Goal: Task Accomplishment & Management: Manage account settings

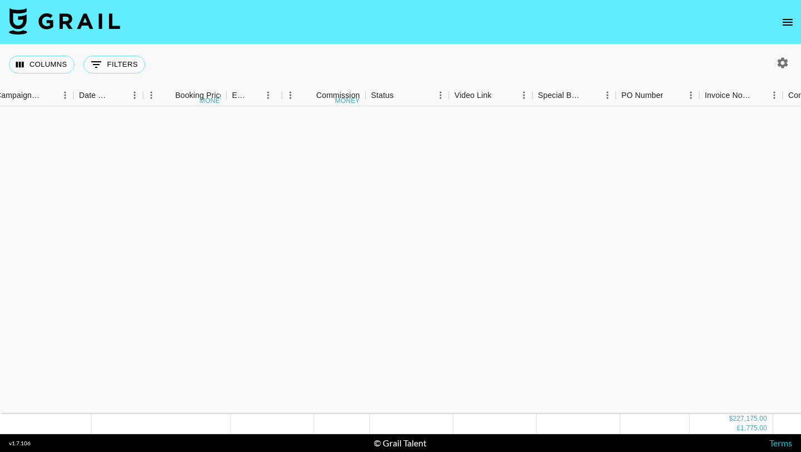
scroll to position [4363, 547]
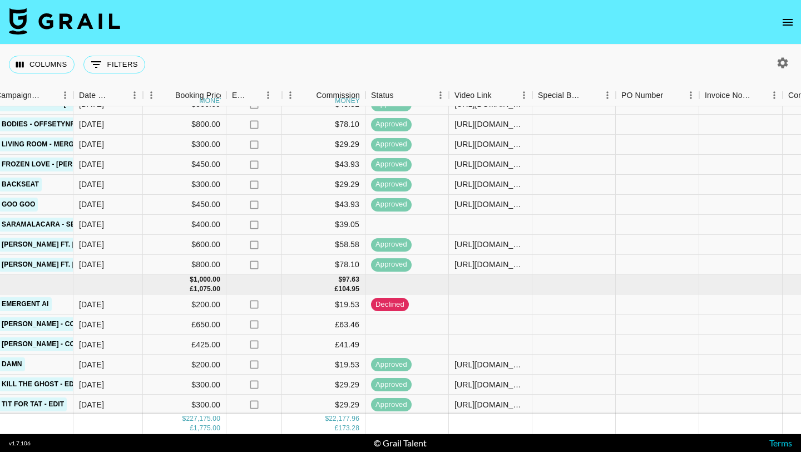
click at [791, 19] on icon "open drawer" at bounding box center [788, 22] width 10 height 7
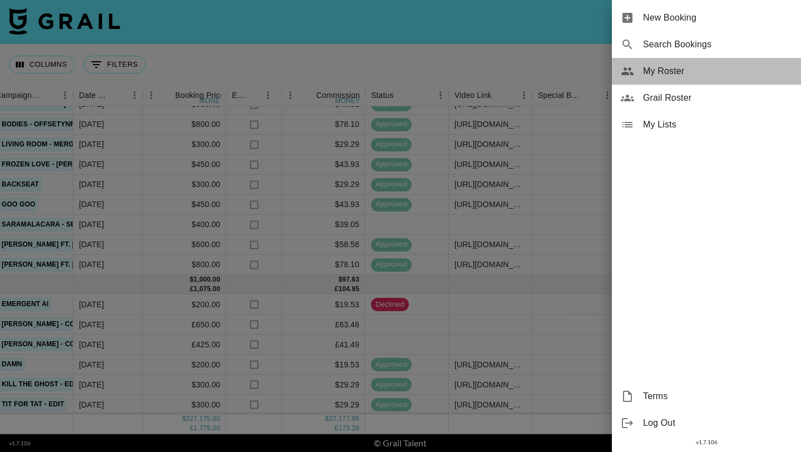
click at [687, 63] on div "My Roster" at bounding box center [706, 71] width 189 height 27
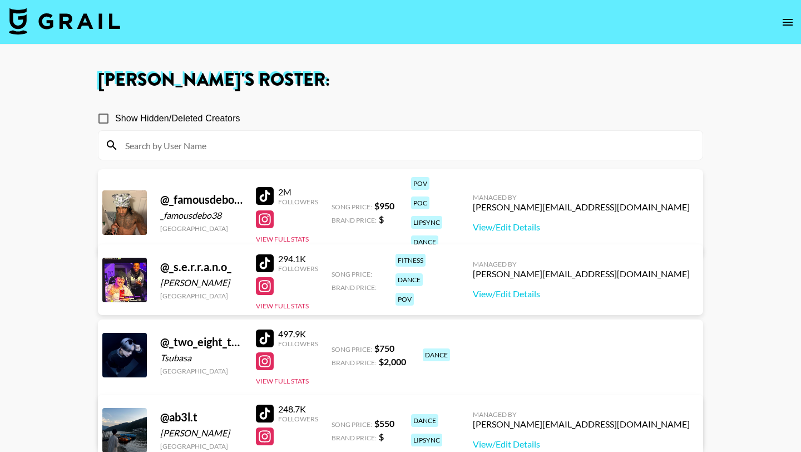
click at [251, 140] on input at bounding box center [408, 145] width 578 height 18
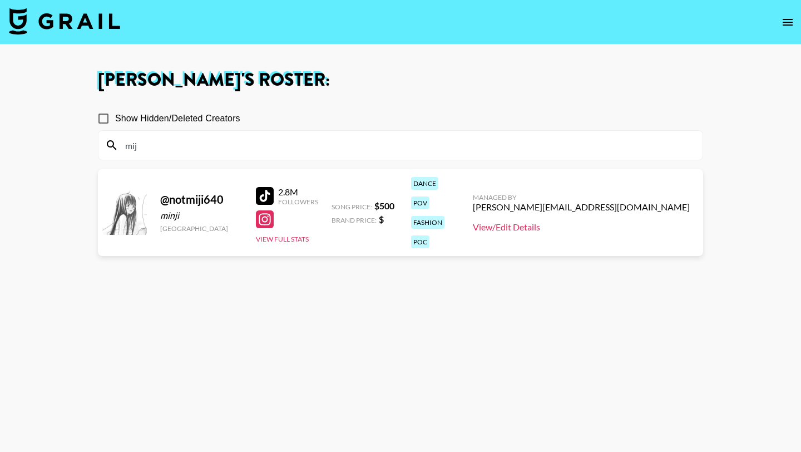
click at [645, 221] on link "View/Edit Details" at bounding box center [581, 226] width 217 height 11
click at [295, 147] on input "mij" at bounding box center [408, 145] width 578 height 18
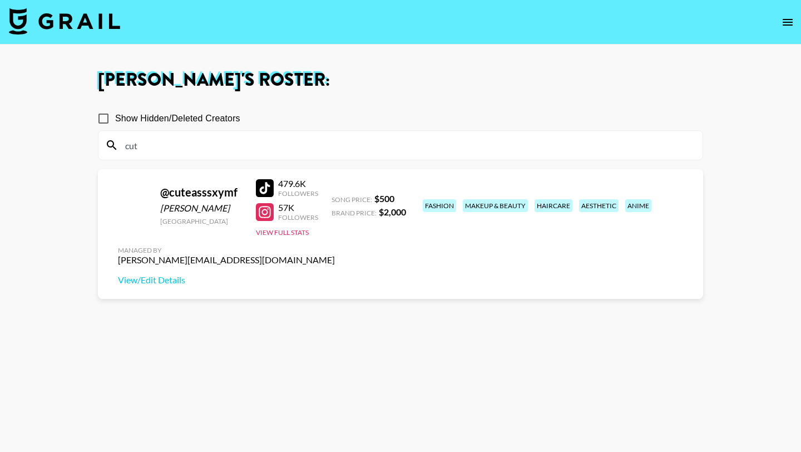
type input "cut"
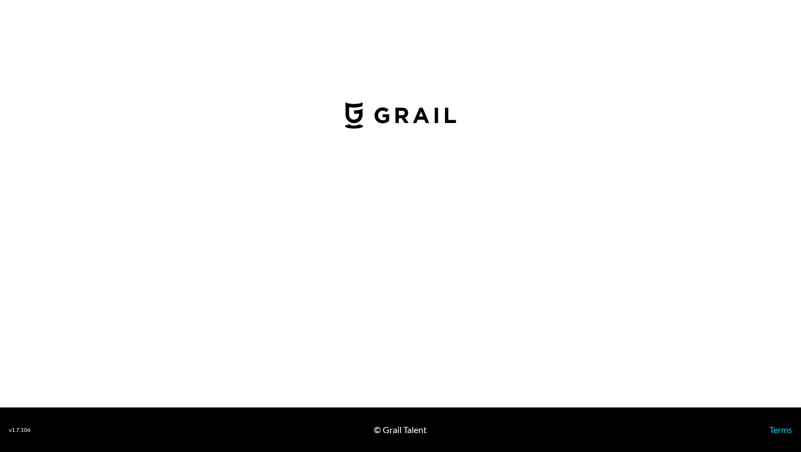
select select "USD"
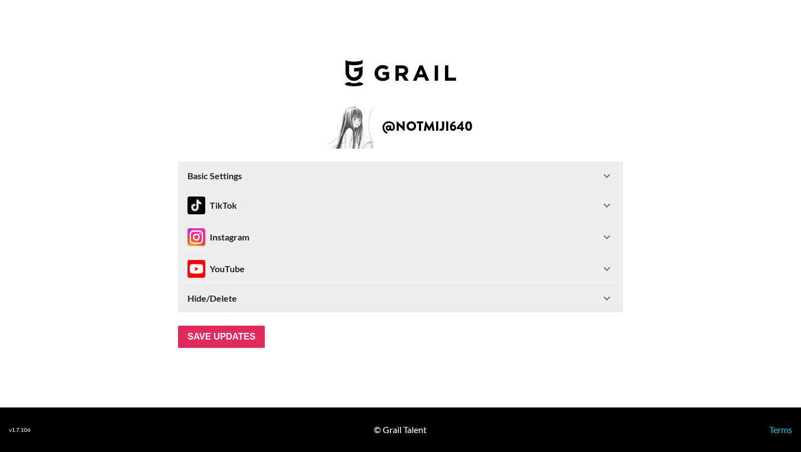
click at [418, 180] on div "Basic Settings" at bounding box center [393, 175] width 413 height 11
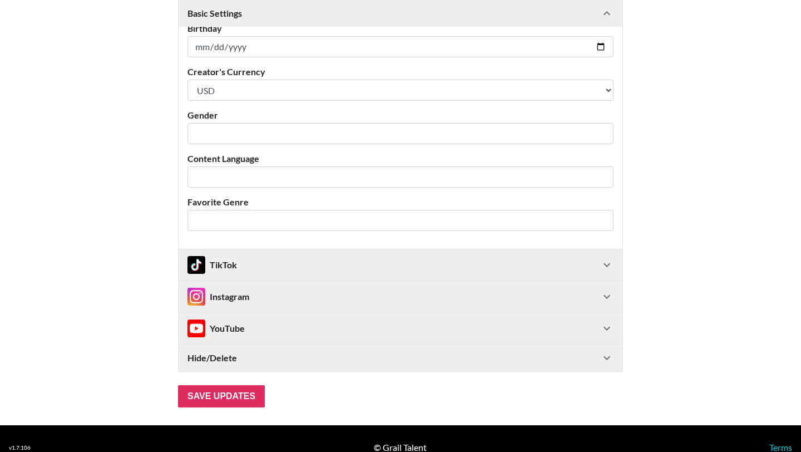
scroll to position [284, 0]
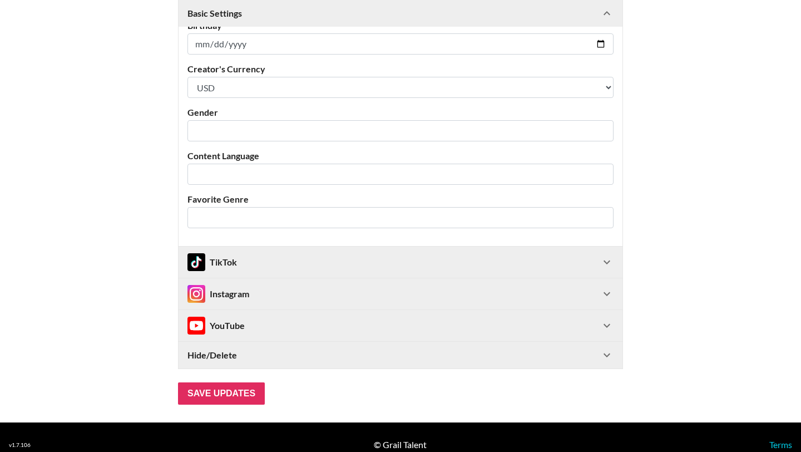
click at [344, 261] on div "TikTok" at bounding box center [393, 262] width 413 height 18
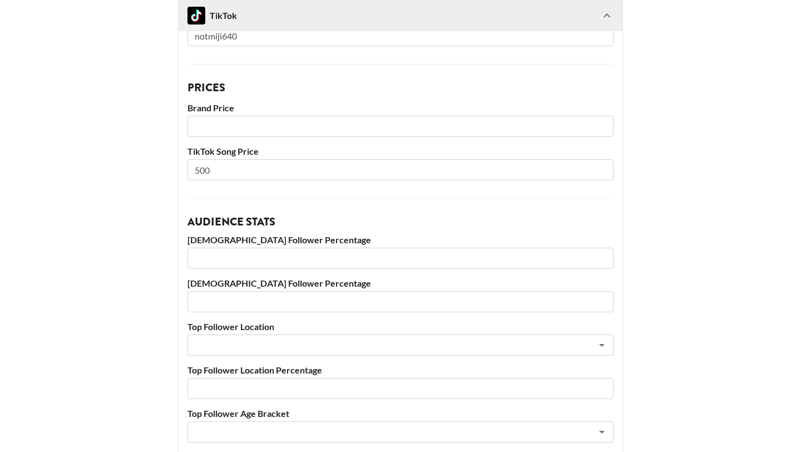
scroll to position [528, 0]
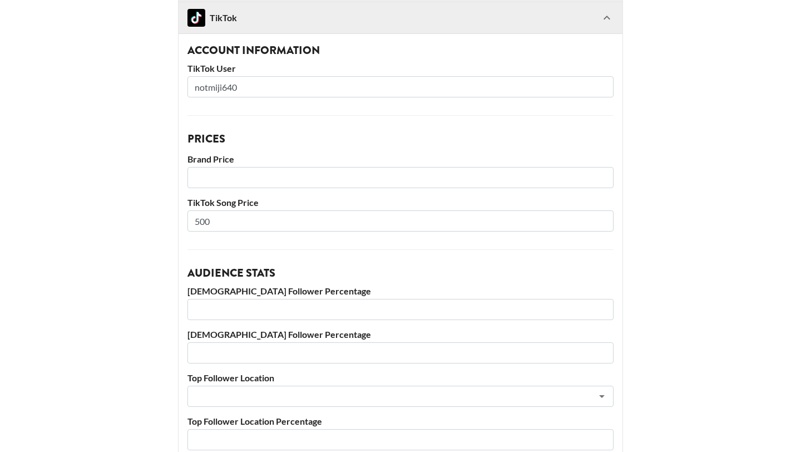
click at [273, 229] on input "500" at bounding box center [400, 220] width 426 height 21
type input "5"
type input "600"
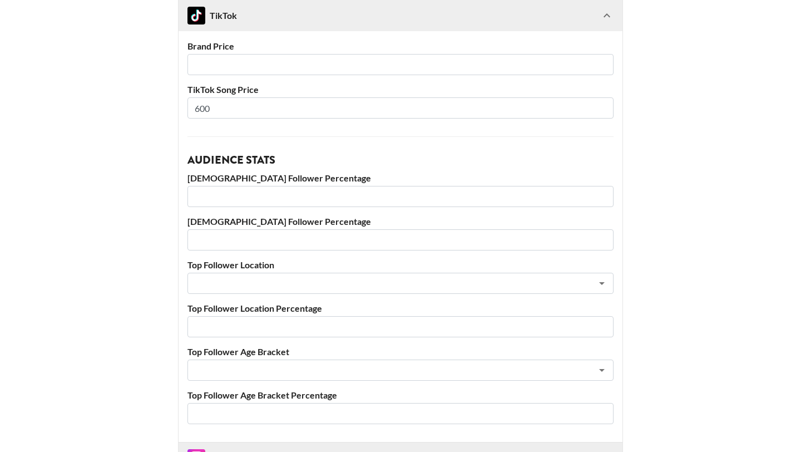
scroll to position [820, 0]
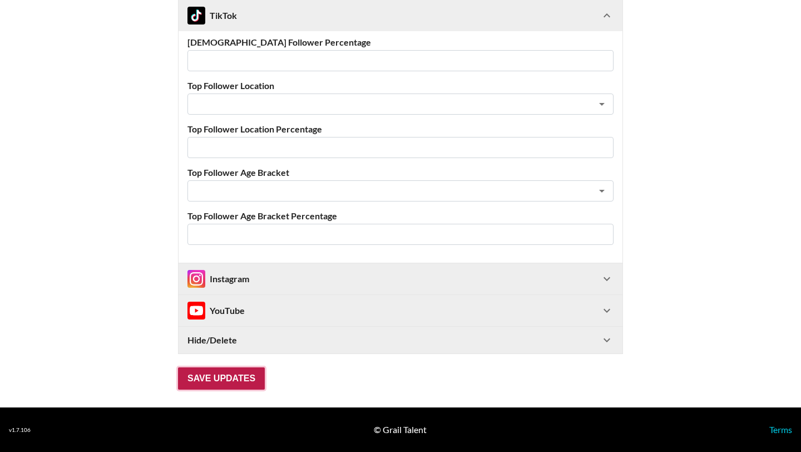
click at [218, 381] on input "Save Updates" at bounding box center [221, 378] width 87 height 22
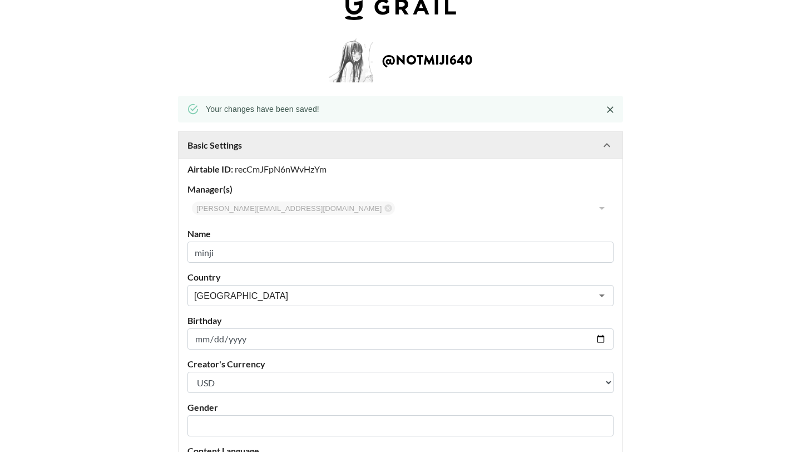
scroll to position [23, 0]
